Goal: Task Accomplishment & Management: Complete application form

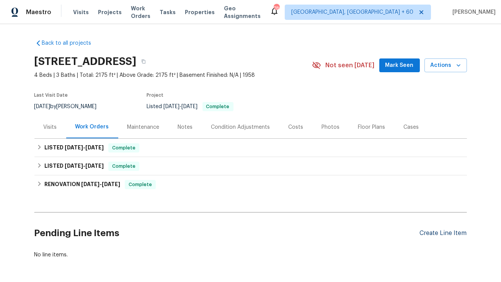
click at [428, 234] on div "Create Line Item" at bounding box center [443, 233] width 47 height 7
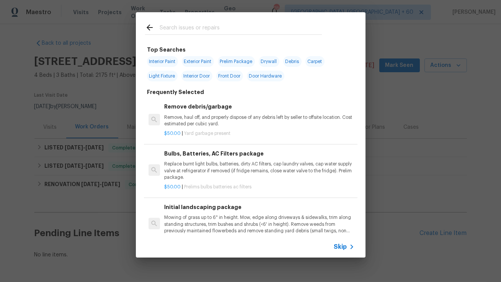
click at [278, 33] on input "text" at bounding box center [241, 28] width 162 height 11
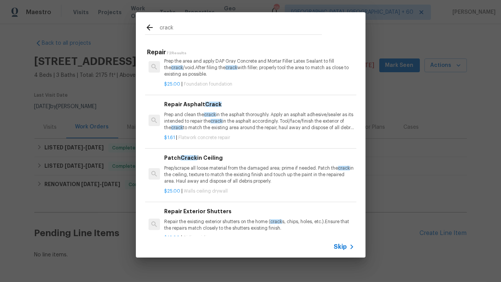
scroll to position [18, 0]
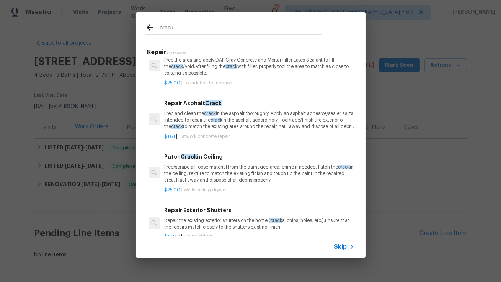
type input "crack"
click at [256, 170] on p "Prep/scrape all loose material from the damaged area; prime if needed. Patch th…" at bounding box center [259, 174] width 190 height 20
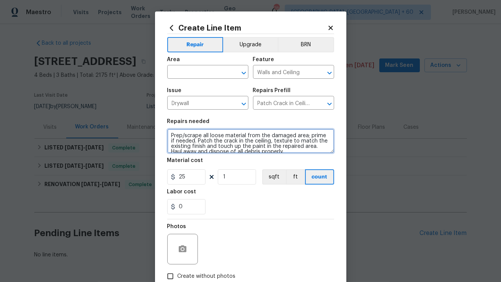
click at [221, 138] on textarea "Prep/scrape all loose material from the damaged area; prime if needed. Patch th…" at bounding box center [250, 141] width 167 height 24
paste textarea "Feedback received That there is crack in the drywall of the kitchen's ceiling, …"
type textarea "Feedback received That there is crack in the drywall of the kitchen's ceiling, …"
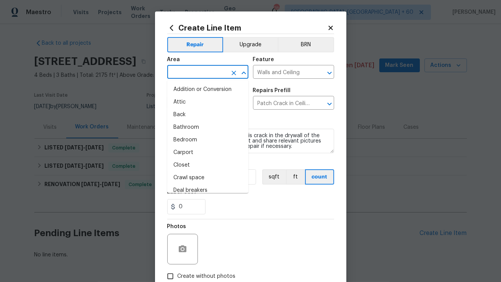
click at [217, 75] on input "text" at bounding box center [197, 73] width 60 height 12
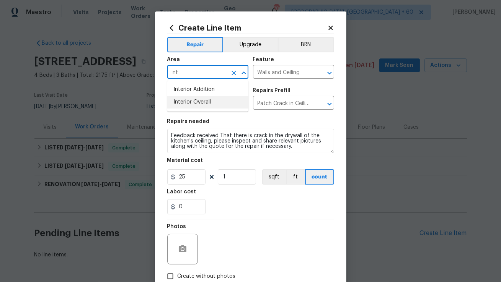
click at [205, 103] on li "Interior Overall" at bounding box center [207, 102] width 81 height 13
type input "Interior Overall"
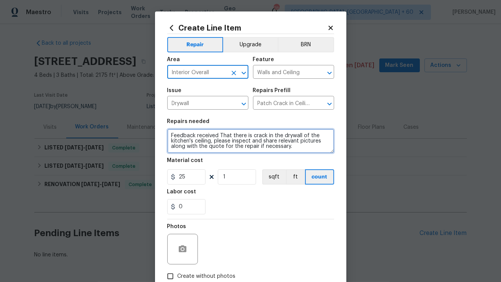
click at [223, 136] on textarea "Feedback received That there is crack in the drywall of the kitchen's ceiling, …" at bounding box center [250, 141] width 167 height 24
click at [234, 149] on textarea "Feedback received that there is crack in the drywall of the kitchen's ceiling, …" at bounding box center [250, 141] width 167 height 24
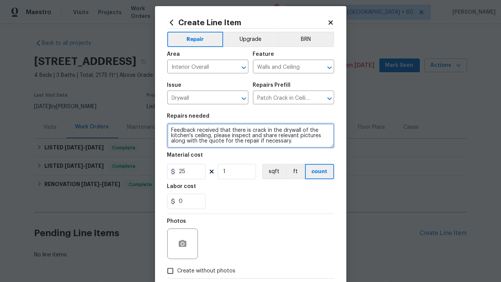
scroll to position [7, 0]
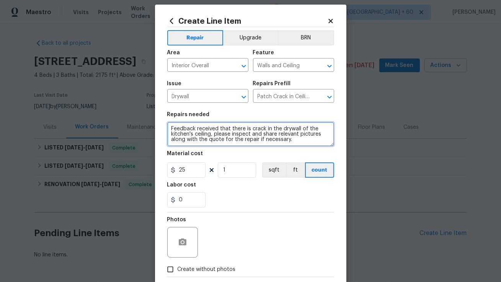
type textarea "Feedback received that there is crack in the drywall of the kitchen's ceiling, …"
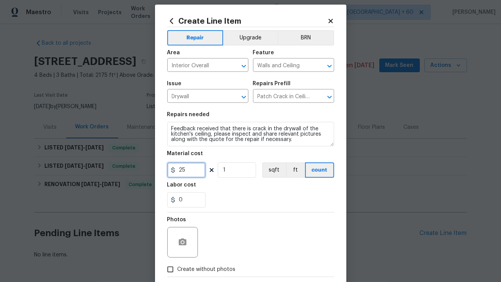
click at [187, 173] on input "25" at bounding box center [186, 170] width 38 height 15
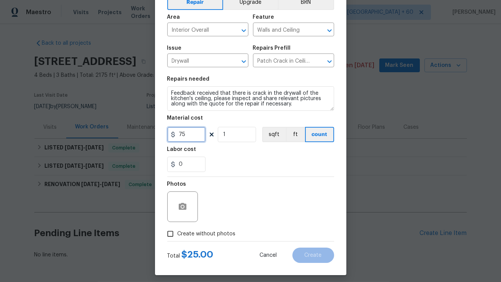
type input "75"
click at [174, 234] on input "Create without photos" at bounding box center [170, 234] width 15 height 15
checkbox input "true"
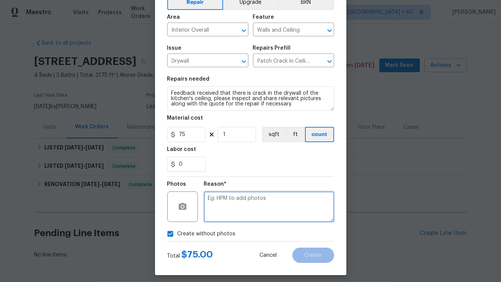
click at [239, 213] on textarea at bounding box center [269, 207] width 130 height 31
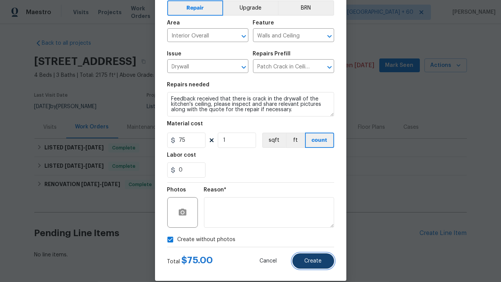
click at [309, 264] on span "Create" at bounding box center [313, 262] width 17 height 6
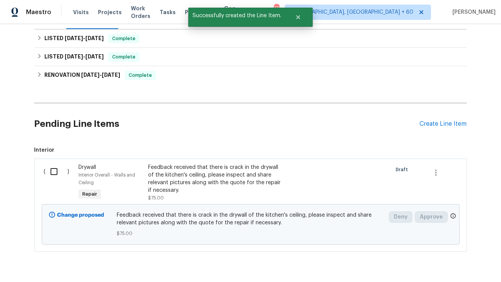
scroll to position [124, 0]
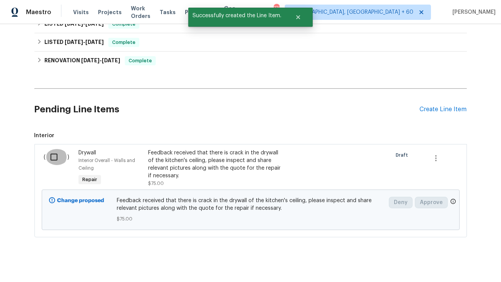
click at [56, 158] on input "checkbox" at bounding box center [57, 157] width 22 height 16
checkbox input "true"
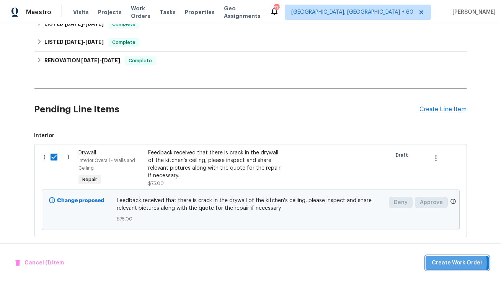
click at [452, 264] on span "Create Work Order" at bounding box center [457, 264] width 51 height 10
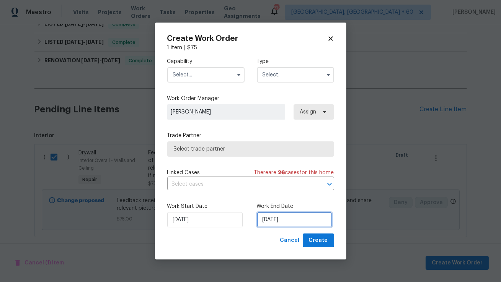
click at [276, 224] on input "12/08/2025" at bounding box center [294, 219] width 75 height 15
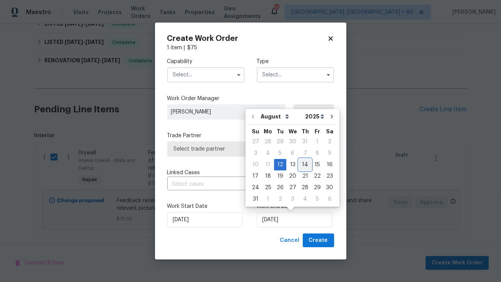
click at [300, 169] on div "14" at bounding box center [305, 165] width 12 height 11
type input "14/08/2025"
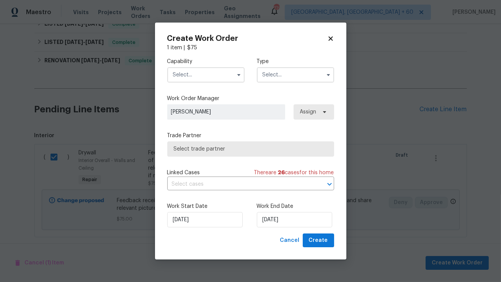
click at [236, 214] on div "12/08/2025" at bounding box center [205, 219] width 77 height 15
click at [230, 76] on input "text" at bounding box center [205, 74] width 77 height 15
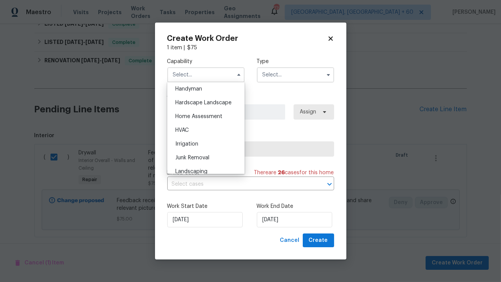
scroll to position [398, 0]
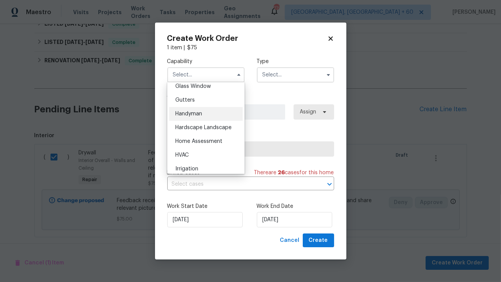
click at [211, 114] on div "Handyman" at bounding box center [205, 114] width 73 height 14
type input "Handyman"
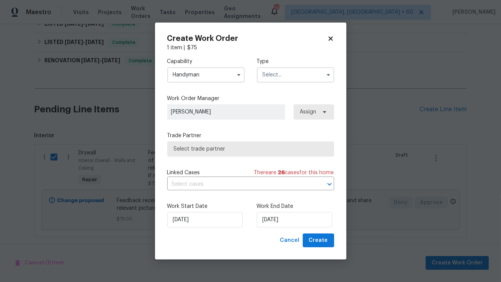
click at [273, 73] on input "text" at bounding box center [295, 74] width 77 height 15
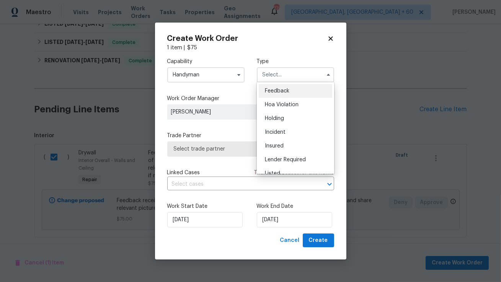
click at [283, 91] on span "Feedback" at bounding box center [277, 90] width 24 height 5
type input "Feedback"
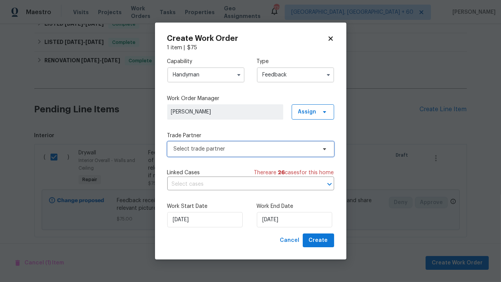
click at [258, 145] on span "Select trade partner" at bounding box center [245, 149] width 143 height 8
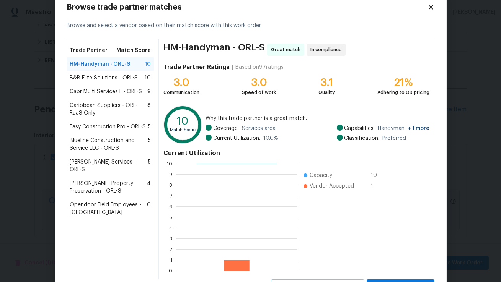
scroll to position [55, 0]
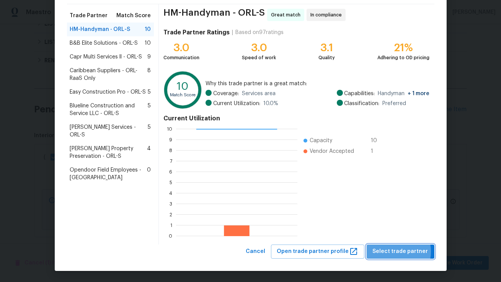
click at [395, 252] on span "Select trade partner" at bounding box center [400, 252] width 55 height 10
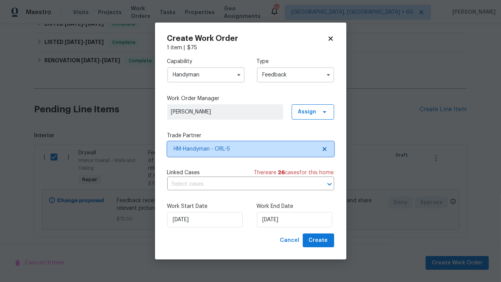
scroll to position [0, 0]
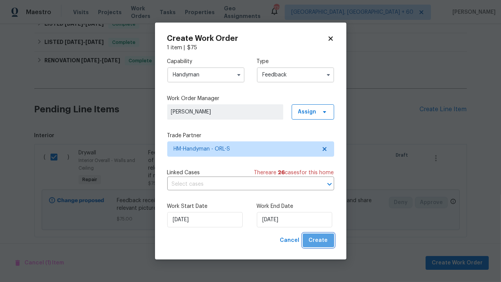
click at [324, 242] on span "Create" at bounding box center [318, 241] width 19 height 10
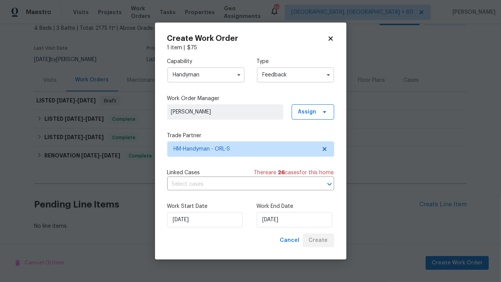
scroll to position [47, 0]
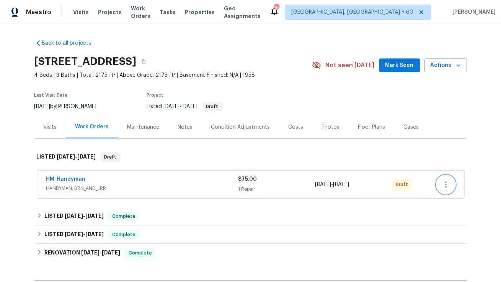
click at [450, 187] on button "button" at bounding box center [445, 185] width 18 height 18
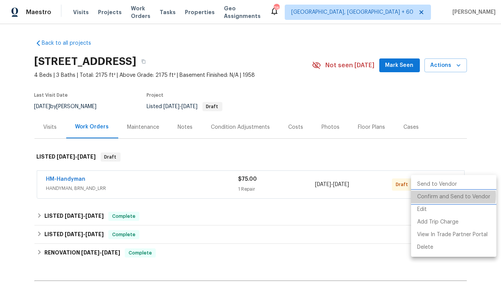
click at [445, 196] on li "Confirm and Send to Vendor" at bounding box center [453, 197] width 85 height 13
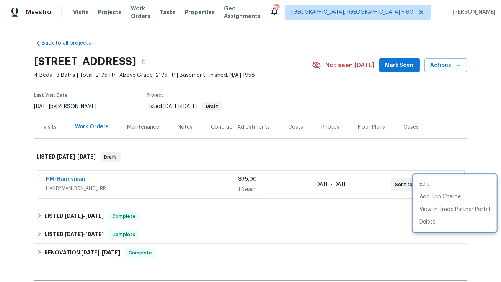
click at [66, 177] on div at bounding box center [250, 141] width 501 height 282
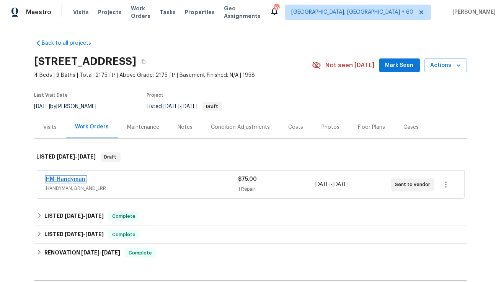
click at [70, 181] on link "HM-Handyman" at bounding box center [65, 179] width 39 height 5
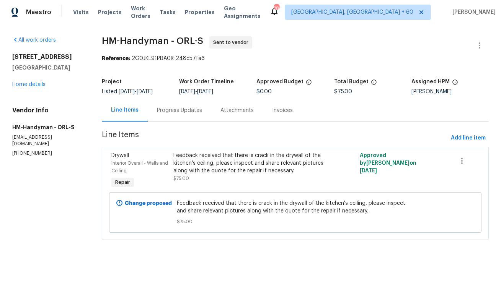
click at [190, 112] on div "Progress Updates" at bounding box center [179, 111] width 45 height 8
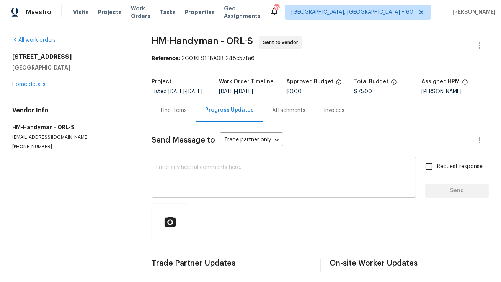
click at [206, 165] on div "x ​" at bounding box center [283, 178] width 264 height 39
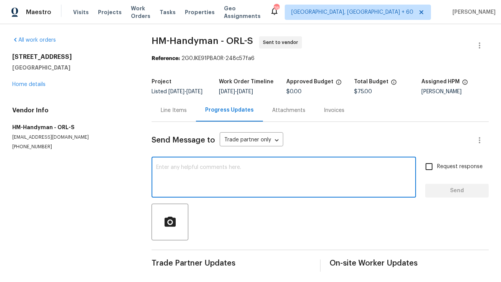
paste textarea "Hi, this is Anthony with Opendoor. I’m confirming you received the WO for the p…"
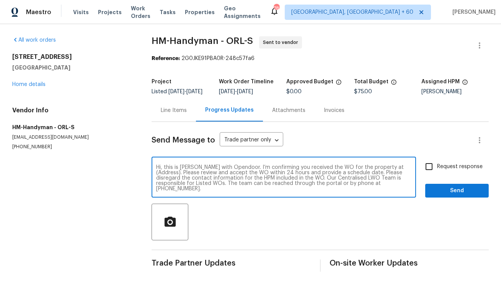
click at [395, 172] on textarea "Hi, this is Anthony with Opendoor. I’m confirming you received the WO for the p…" at bounding box center [283, 178] width 255 height 27
paste textarea "370 E Waldo St, Groveland, FL 34736"
type textarea "Hi, this is Anthony with Opendoor. I’m confirming you received the WO for the p…"
click at [427, 173] on input "Request response" at bounding box center [429, 167] width 16 height 16
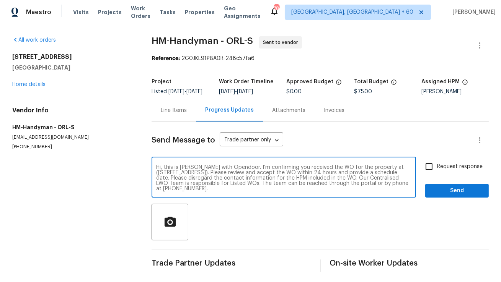
checkbox input "true"
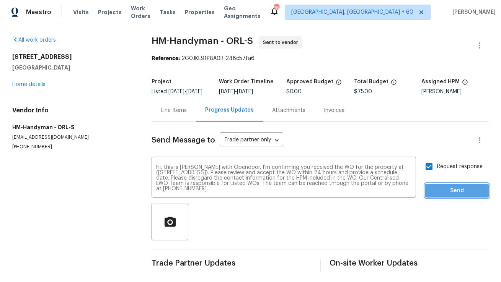
click at [459, 196] on span "Send" at bounding box center [456, 191] width 51 height 10
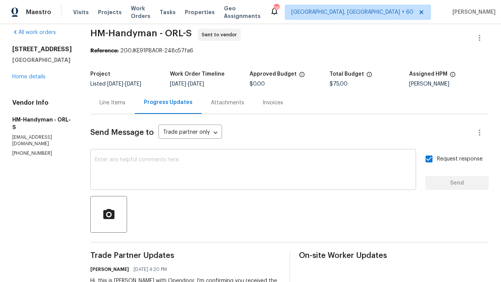
scroll to position [7, 0]
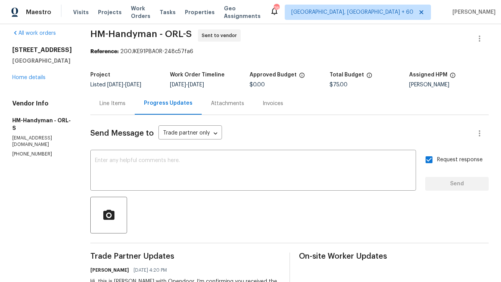
click at [133, 105] on div "Line Items" at bounding box center [112, 103] width 44 height 23
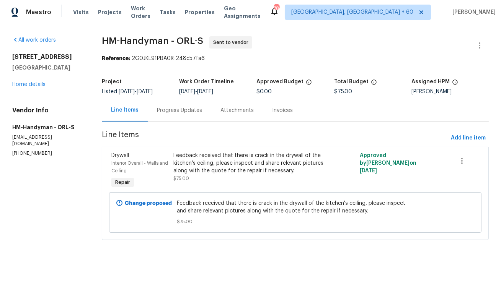
click at [179, 110] on div "Progress Updates" at bounding box center [179, 111] width 45 height 8
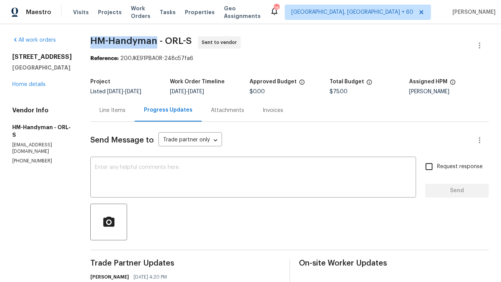
copy span "HM-Handyman"
drag, startPoint x: 98, startPoint y: 40, endPoint x: 163, endPoint y: 38, distance: 65.1
click at [163, 38] on span "HM-Handyman - ORL-S" at bounding box center [140, 40] width 101 height 9
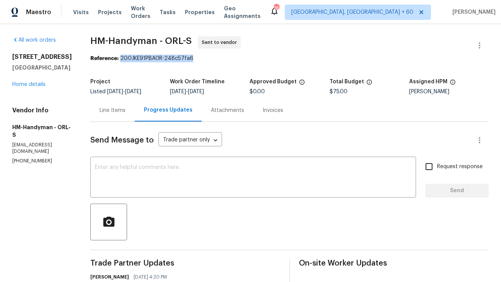
copy div "2G0JKE91PBA0R-248c57fa6"
drag, startPoint x: 128, startPoint y: 59, endPoint x: 204, endPoint y: 58, distance: 75.7
click at [204, 58] on div "Reference: 2G0JKE91PBA0R-248c57fa6" at bounding box center [289, 59] width 398 height 8
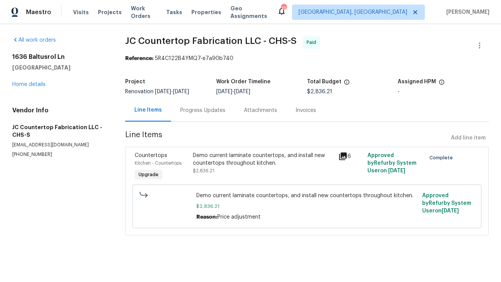
click at [207, 119] on div "Progress Updates" at bounding box center [203, 110] width 64 height 23
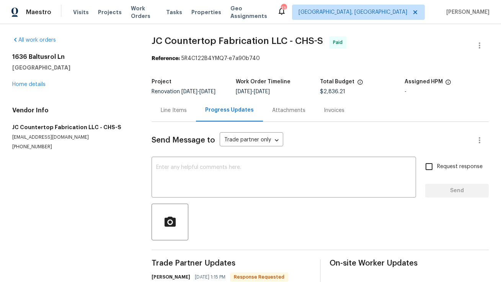
scroll to position [32, 0]
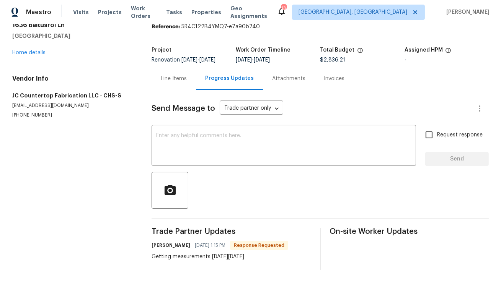
click at [179, 86] on div "Line Items" at bounding box center [173, 78] width 44 height 23
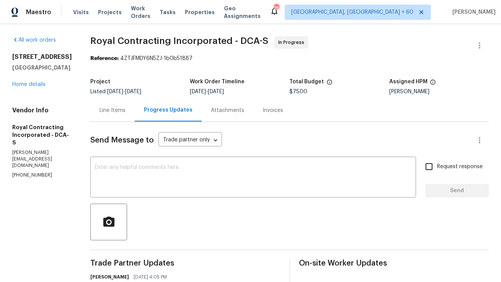
click at [117, 118] on div "Line Items" at bounding box center [112, 110] width 44 height 23
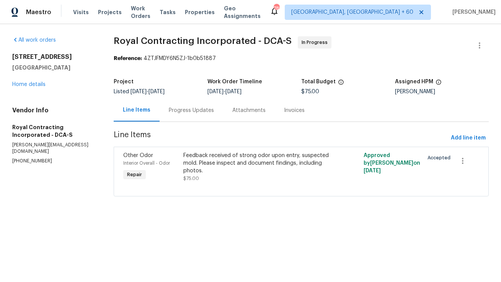
click at [166, 103] on div "Progress Updates" at bounding box center [192, 110] width 64 height 23
